Goal: Information Seeking & Learning: Learn about a topic

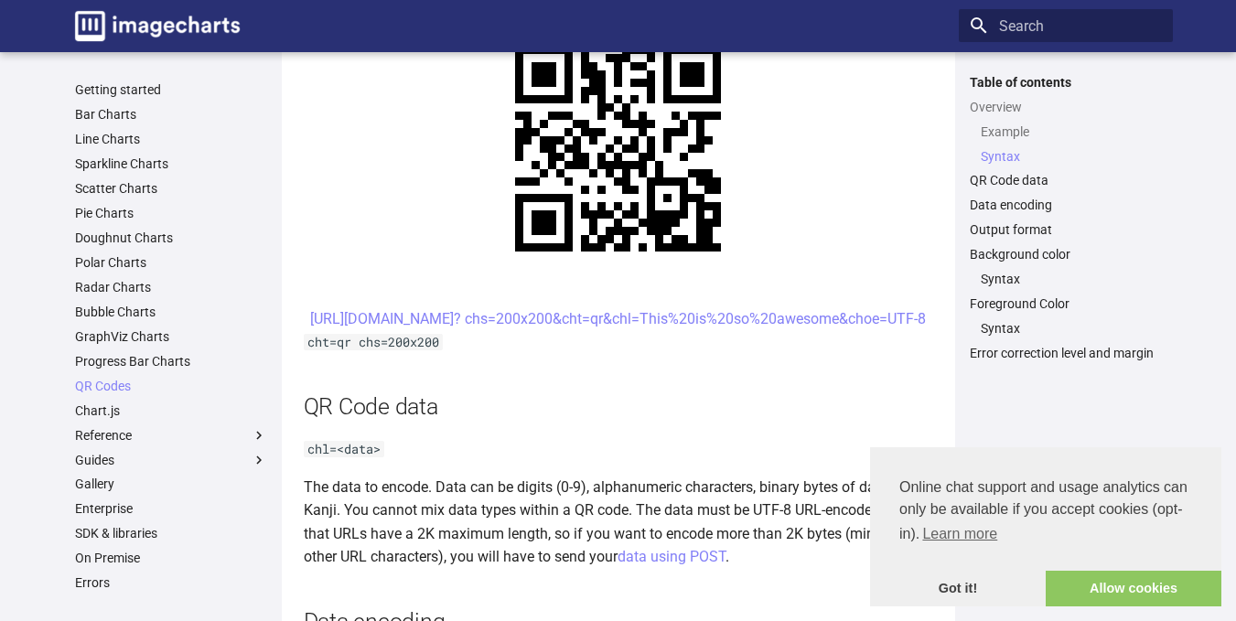
scroll to position [845, 0]
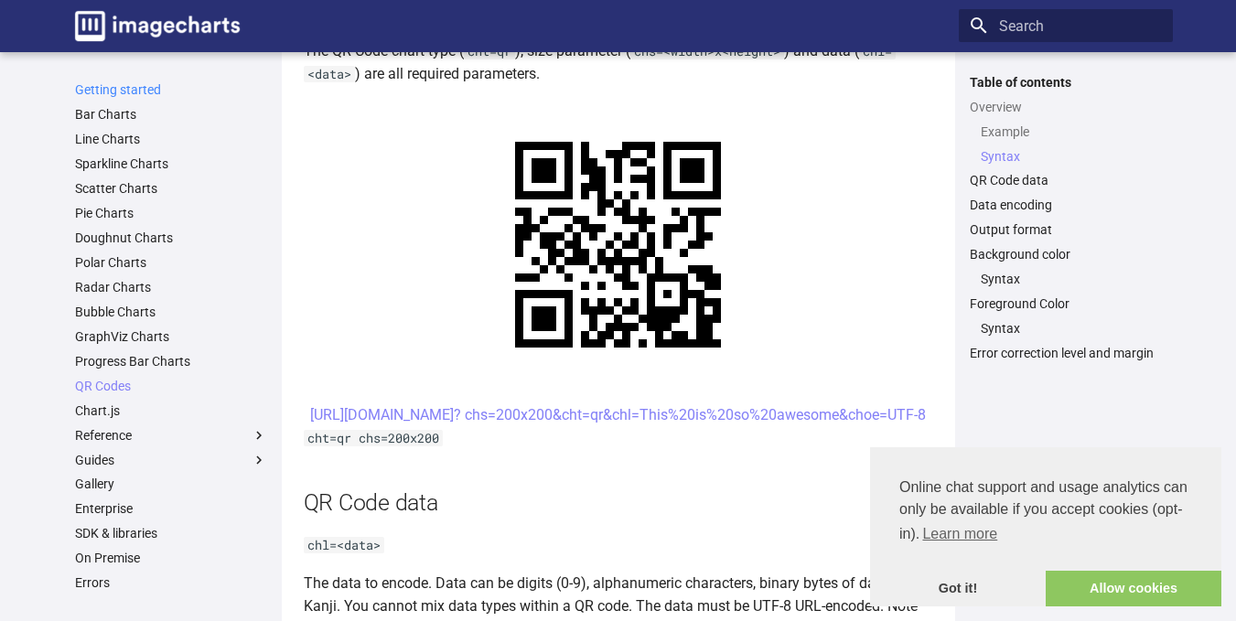
drag, startPoint x: 138, startPoint y: 79, endPoint x: 134, endPoint y: 87, distance: 9.4
click at [134, 87] on nav "Getting started Bar Charts Line Charts Sparkline Charts Scatter Charts Pie Char…" at bounding box center [171, 382] width 214 height 616
click at [134, 87] on link "Getting started" at bounding box center [171, 89] width 192 height 16
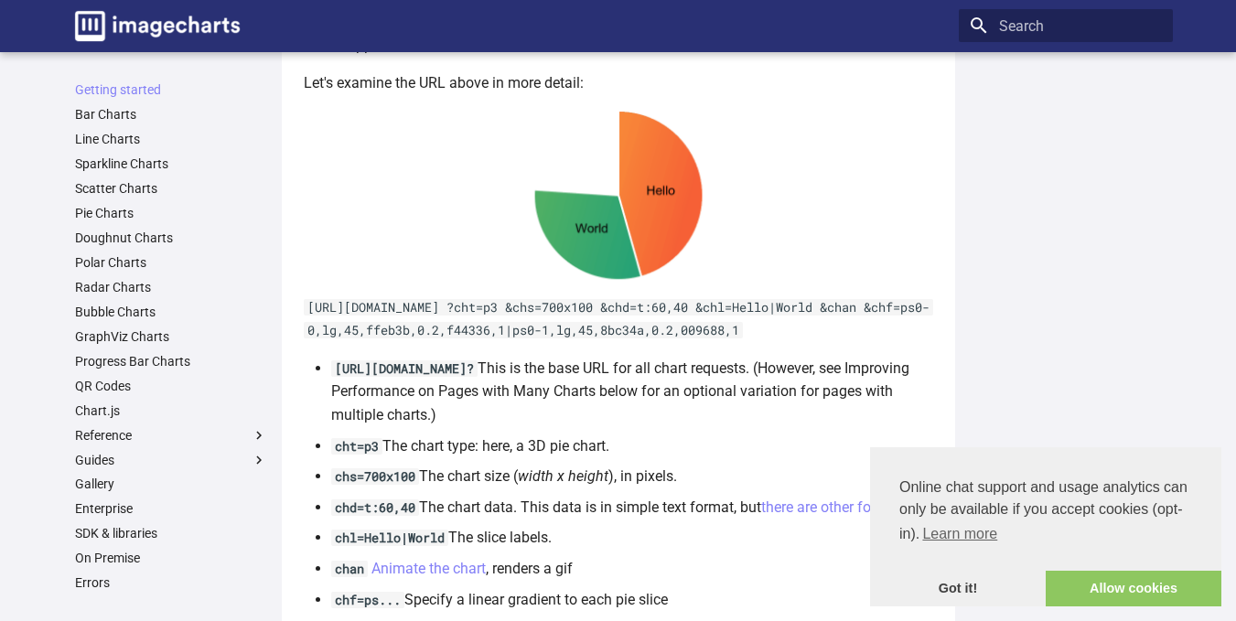
scroll to position [872, 0]
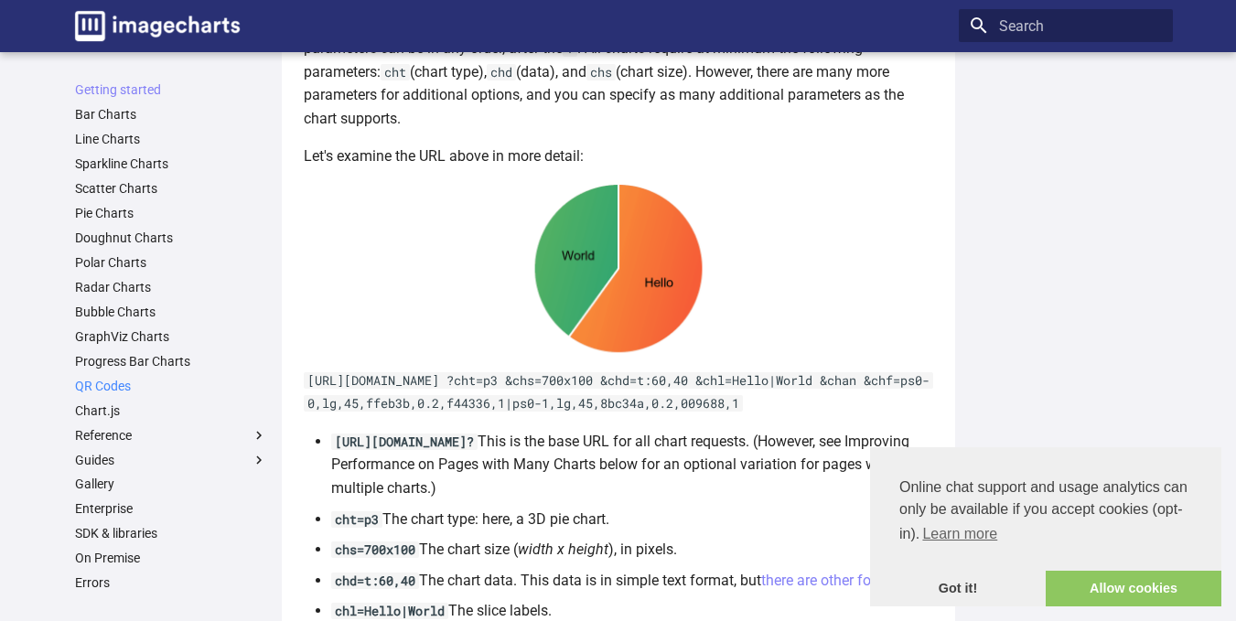
click at [112, 391] on link "QR Codes" at bounding box center [171, 386] width 192 height 16
